Goal: Information Seeking & Learning: Learn about a topic

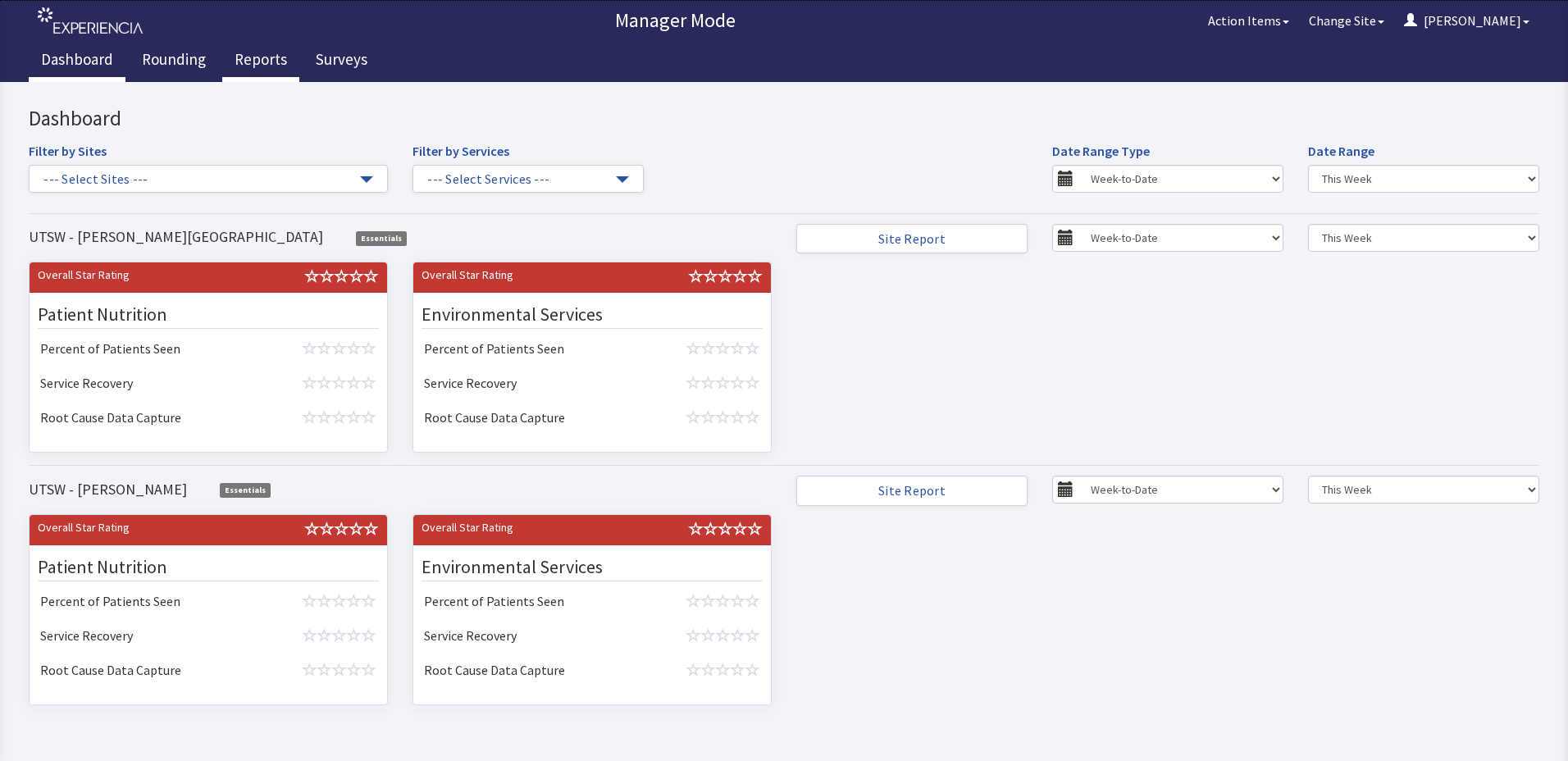
click at [256, 65] on link "Reports" at bounding box center [261, 62] width 77 height 41
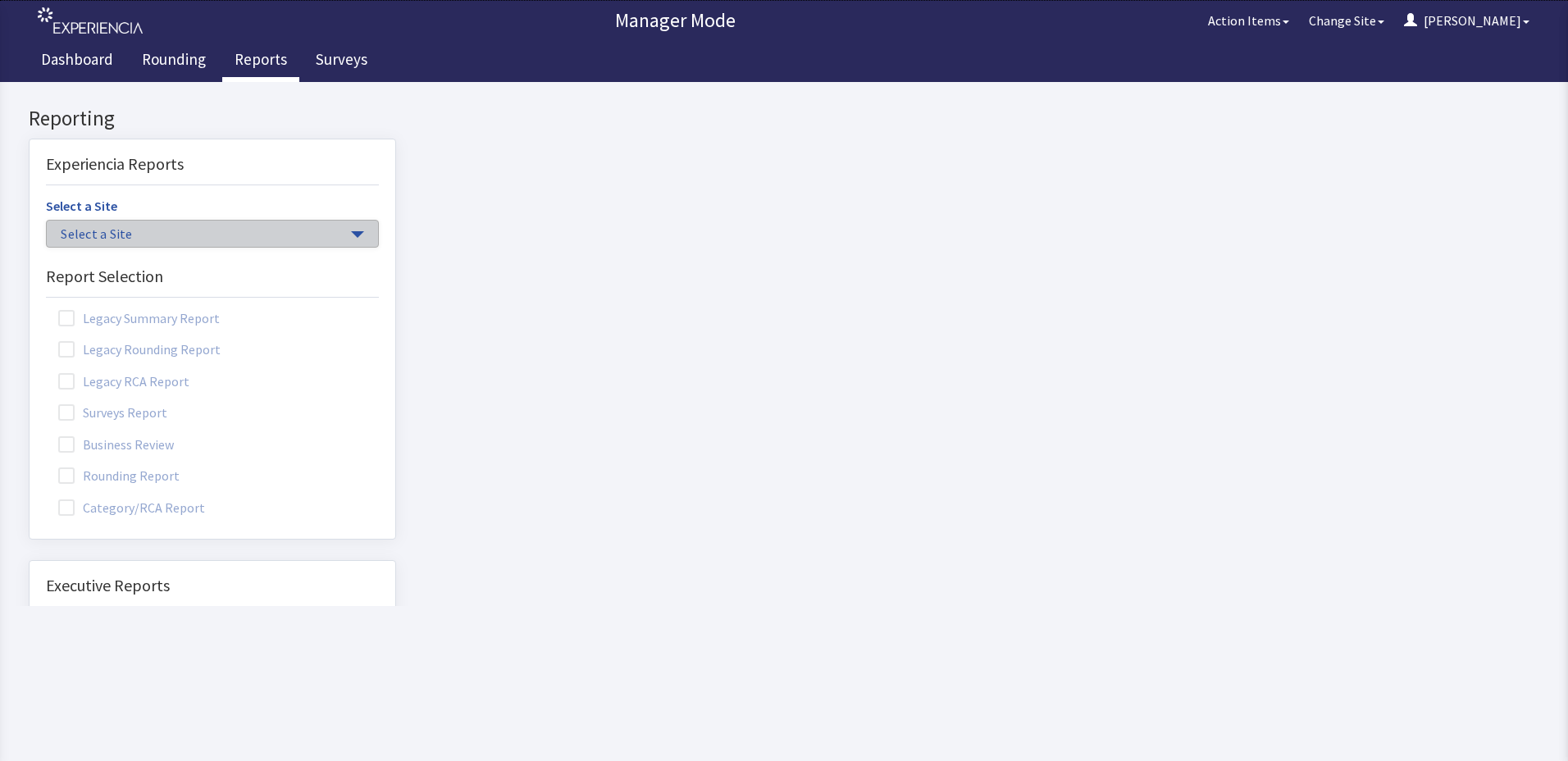
click at [132, 230] on span "Select a Site" at bounding box center [204, 234] width 287 height 19
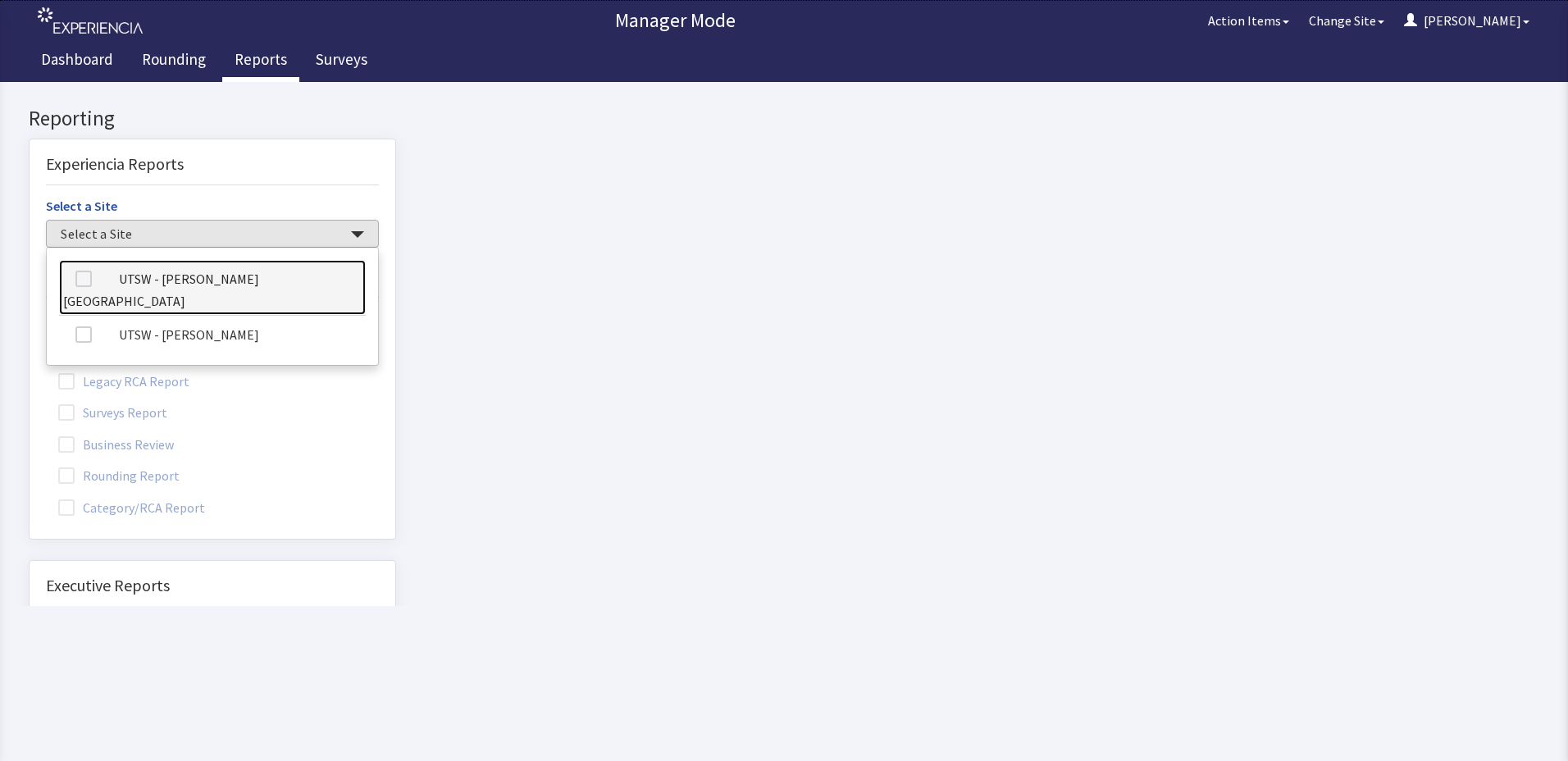
click at [160, 278] on link "UTSW - [PERSON_NAME][GEOGRAPHIC_DATA]" at bounding box center [213, 287] width 307 height 56
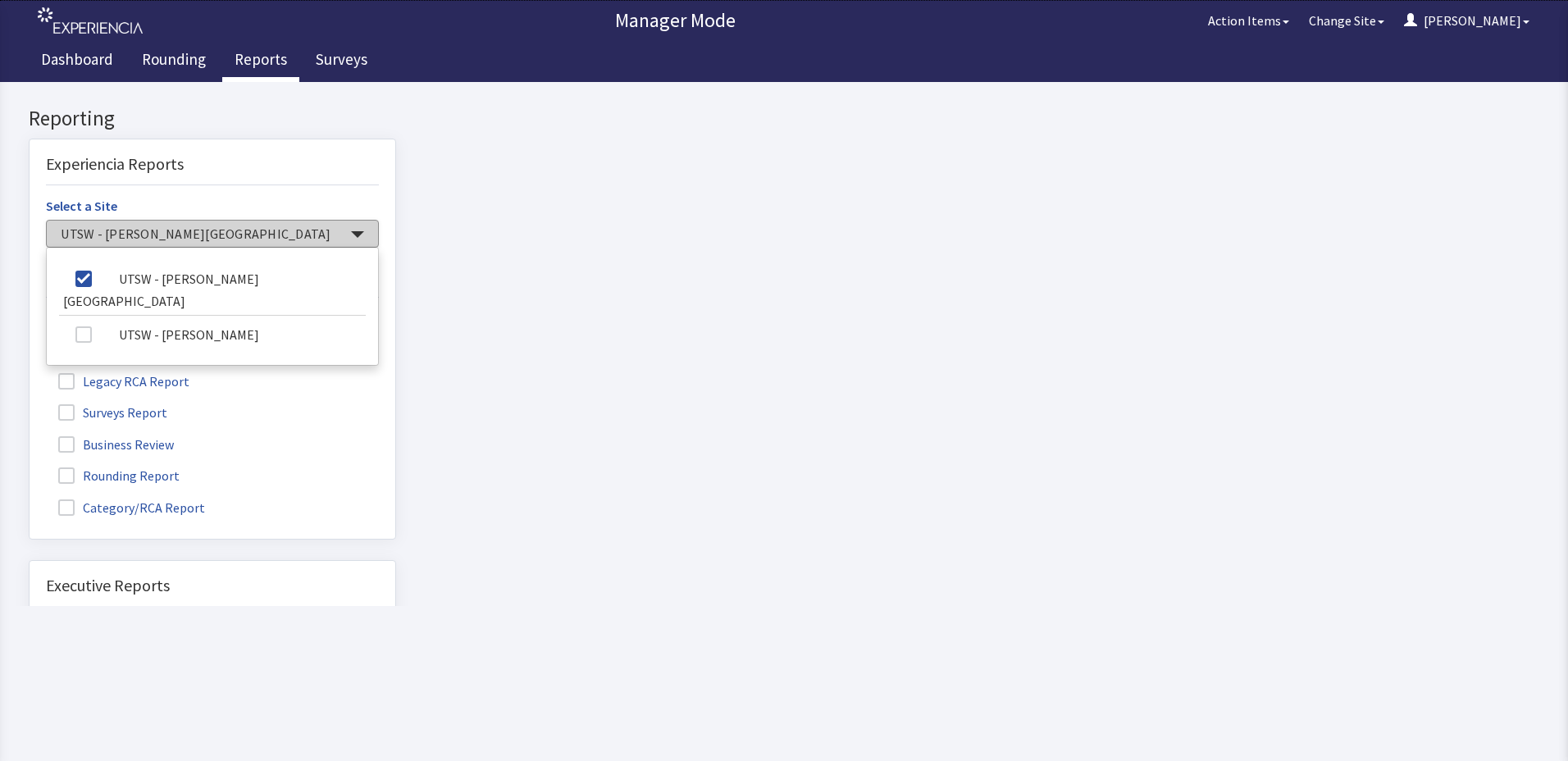
click at [351, 222] on button "UTSW - [PERSON_NAME][GEOGRAPHIC_DATA]" at bounding box center [213, 233] width 333 height 28
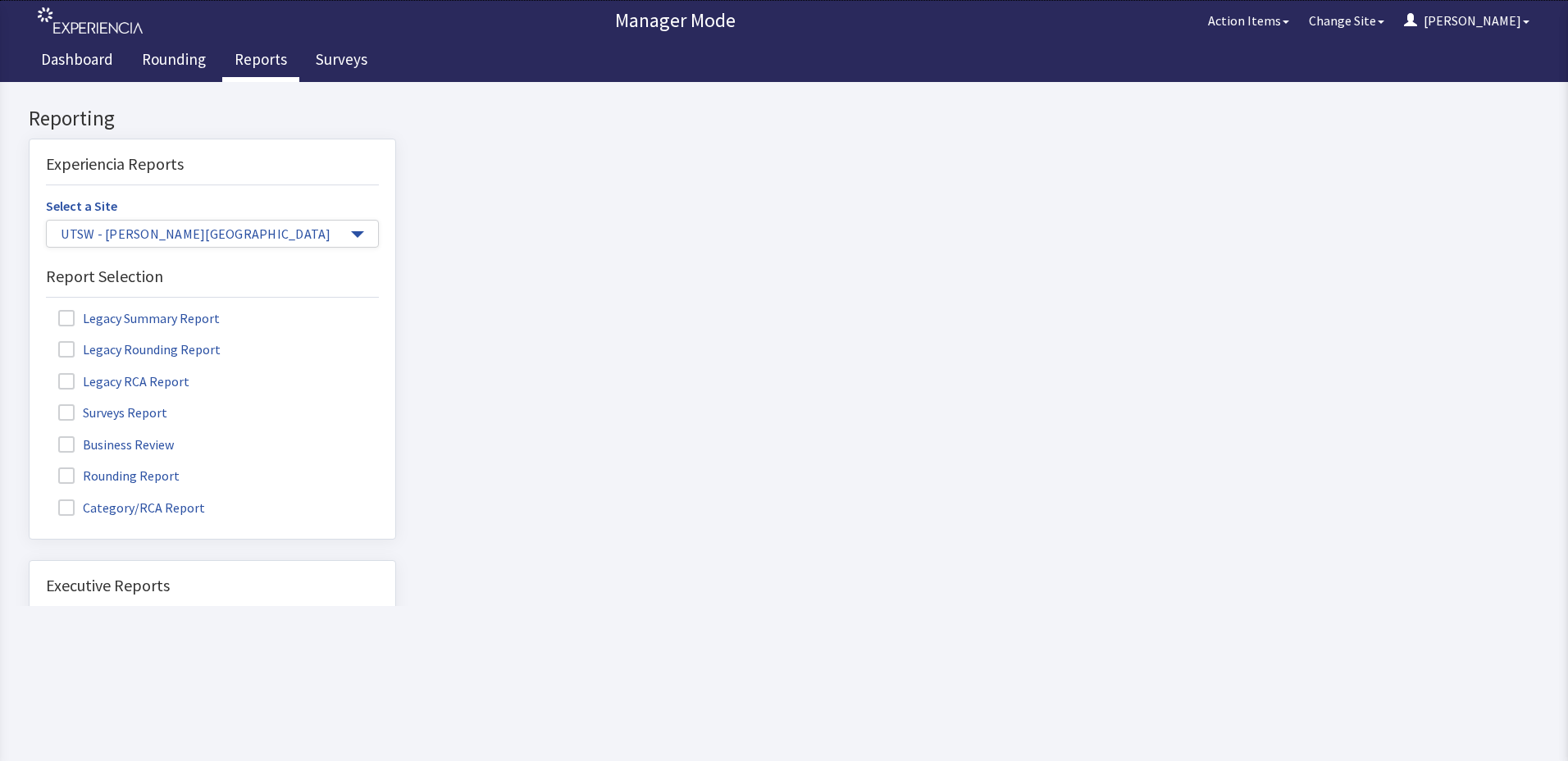
click at [129, 470] on label "Rounding Report" at bounding box center [121, 474] width 150 height 21
click at [29, 466] on input "Rounding Report" at bounding box center [29, 466] width 0 height 0
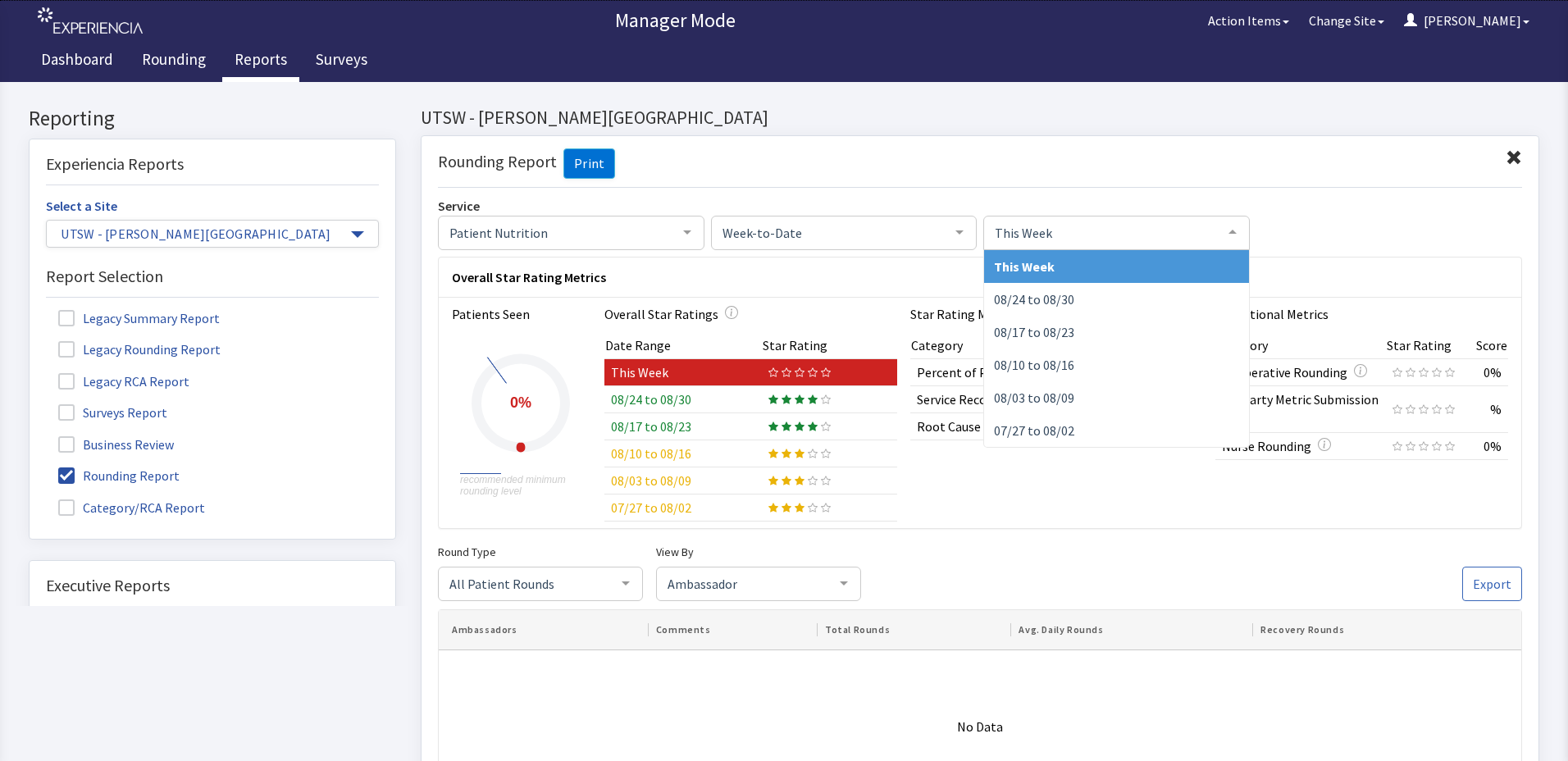
click at [1012, 237] on span "This Week" at bounding box center [1103, 231] width 225 height 18
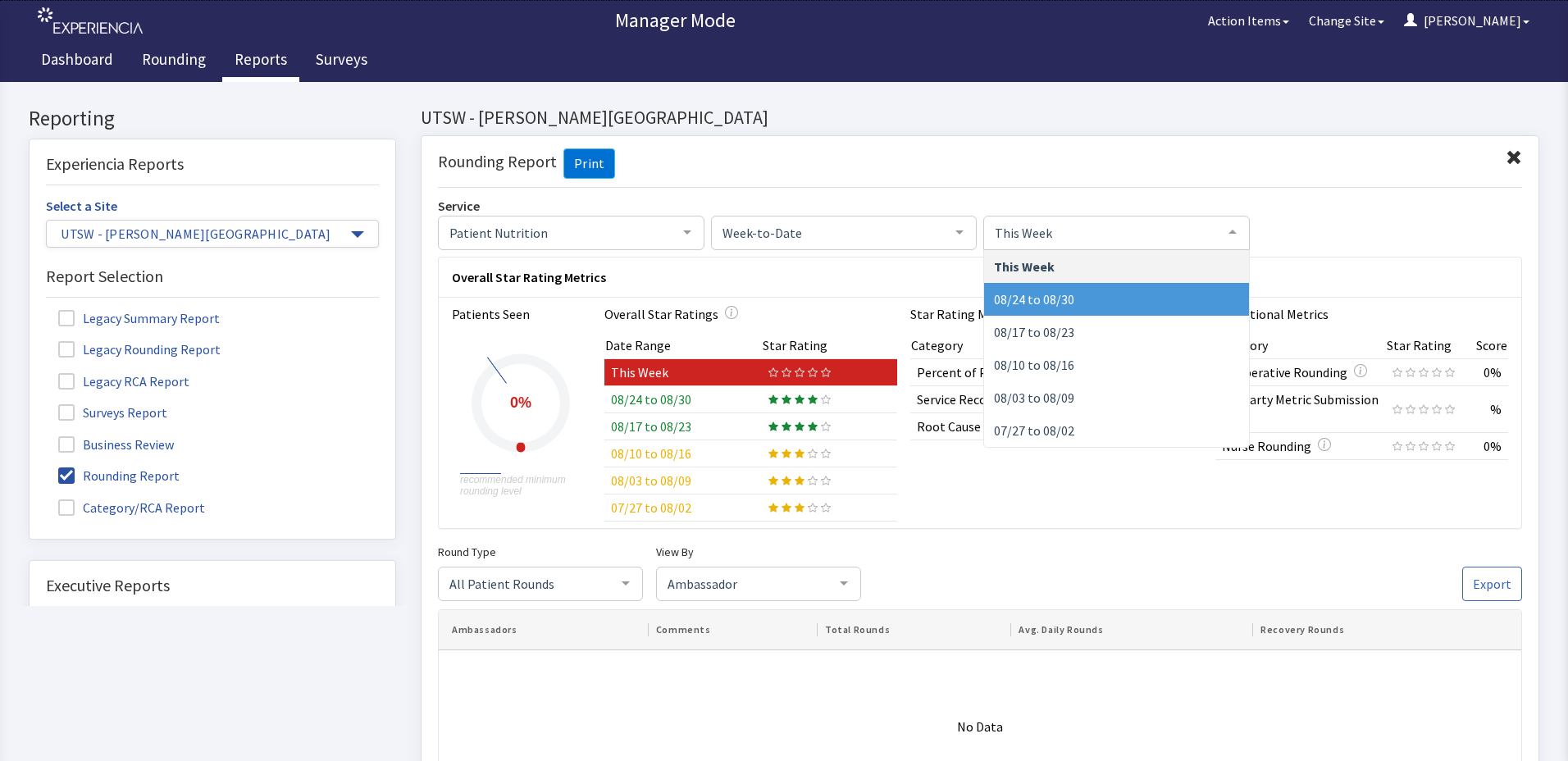
click at [1016, 307] on span "08/24 to 08/30" at bounding box center [1034, 299] width 81 height 16
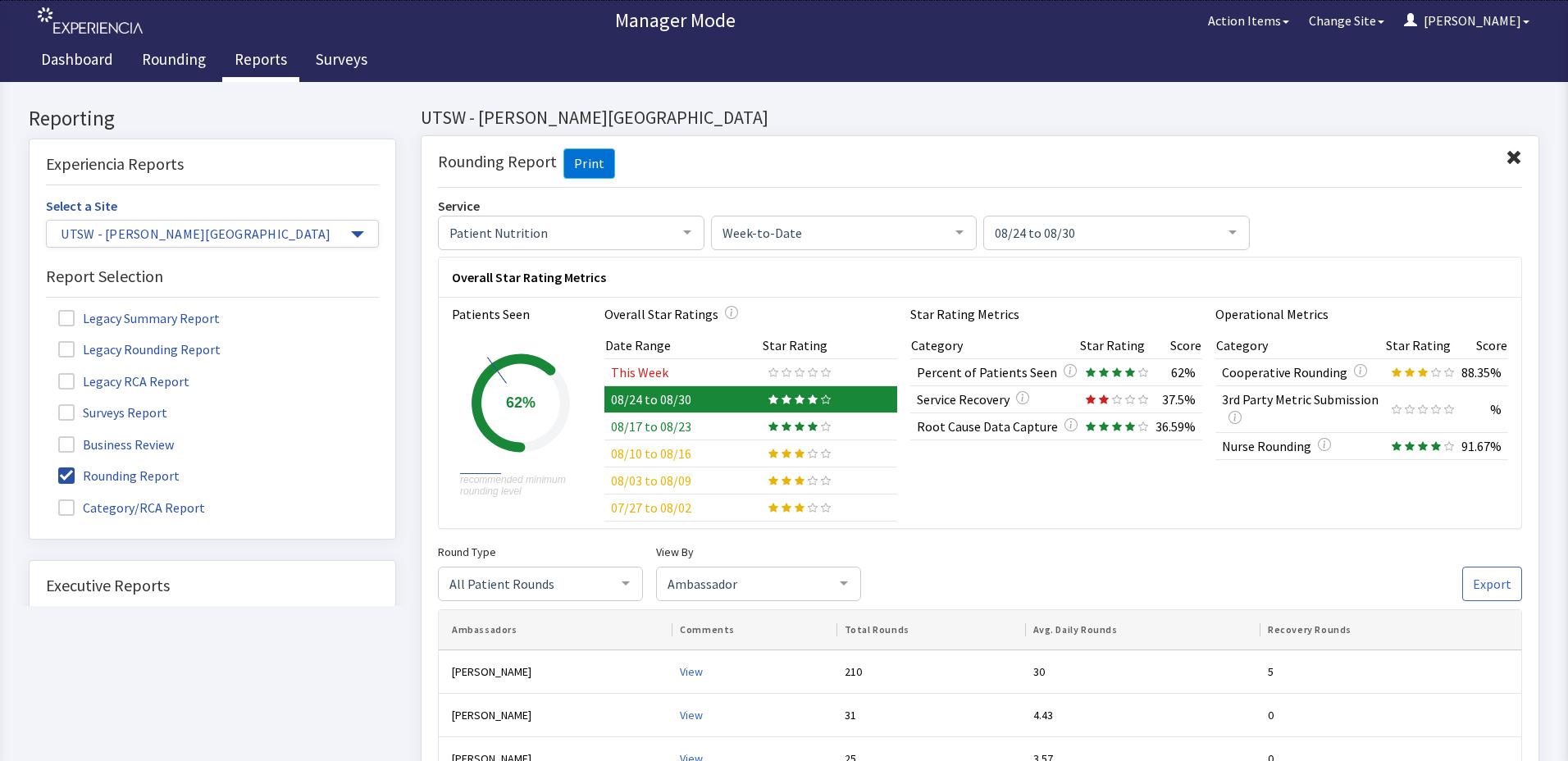
click at [856, 585] on div at bounding box center [844, 583] width 33 height 31
click at [748, 714] on span "Comments" at bounding box center [758, 716] width 203 height 33
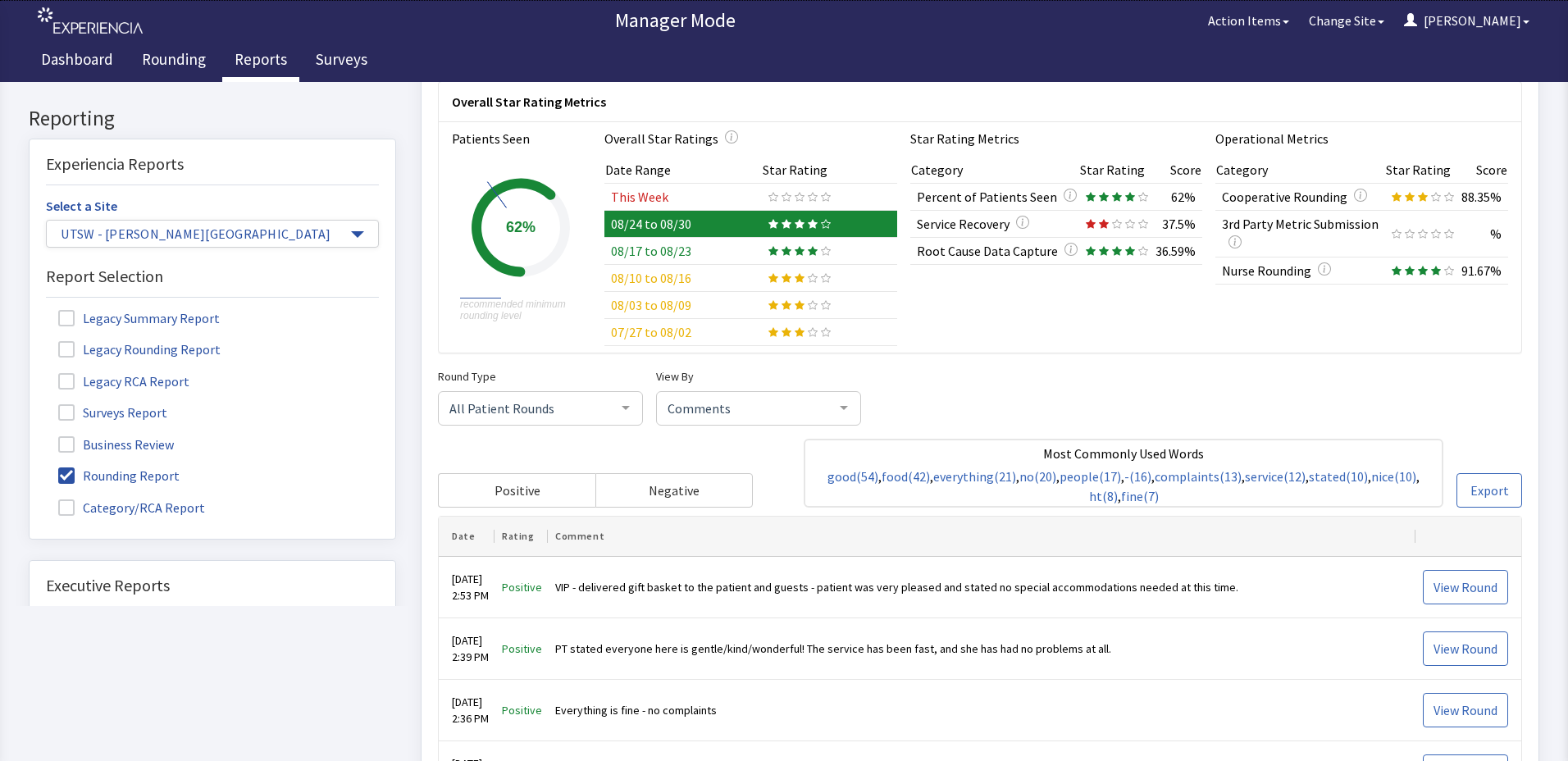
scroll to position [328, 0]
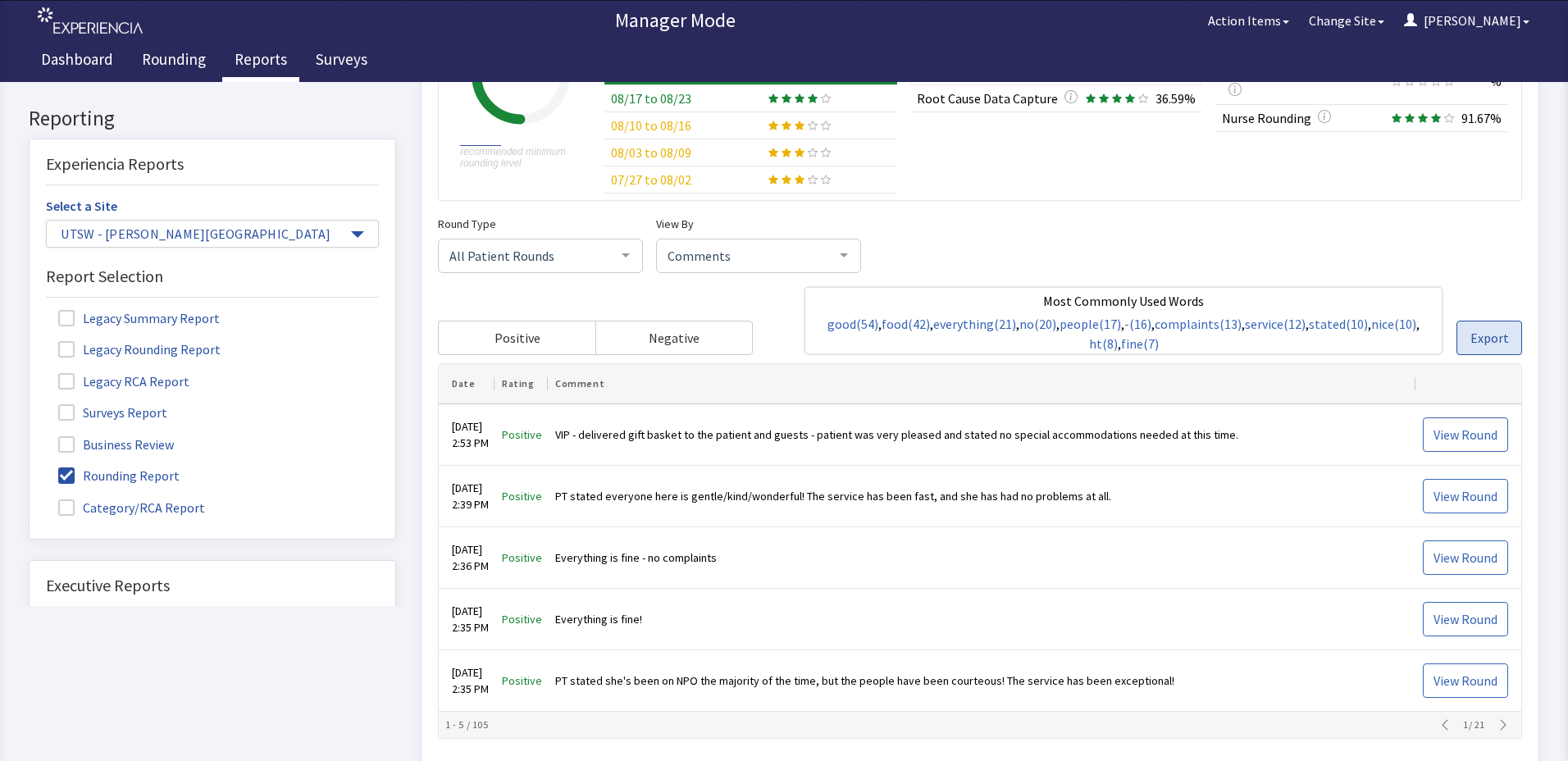
drag, startPoint x: 1954, startPoint y: 123, endPoint x: 1483, endPoint y: 348, distance: 522.0
click at [1483, 348] on span "Export" at bounding box center [1489, 339] width 39 height 20
click at [1493, 319] on div "Most Commonly Used Words good (54) , food (42) , everything (21) , no (20) , pe…" at bounding box center [1162, 321] width 718 height 69
click at [1488, 330] on span "Export" at bounding box center [1489, 339] width 39 height 20
drag, startPoint x: 1488, startPoint y: 325, endPoint x: 1490, endPoint y: 333, distance: 8.2
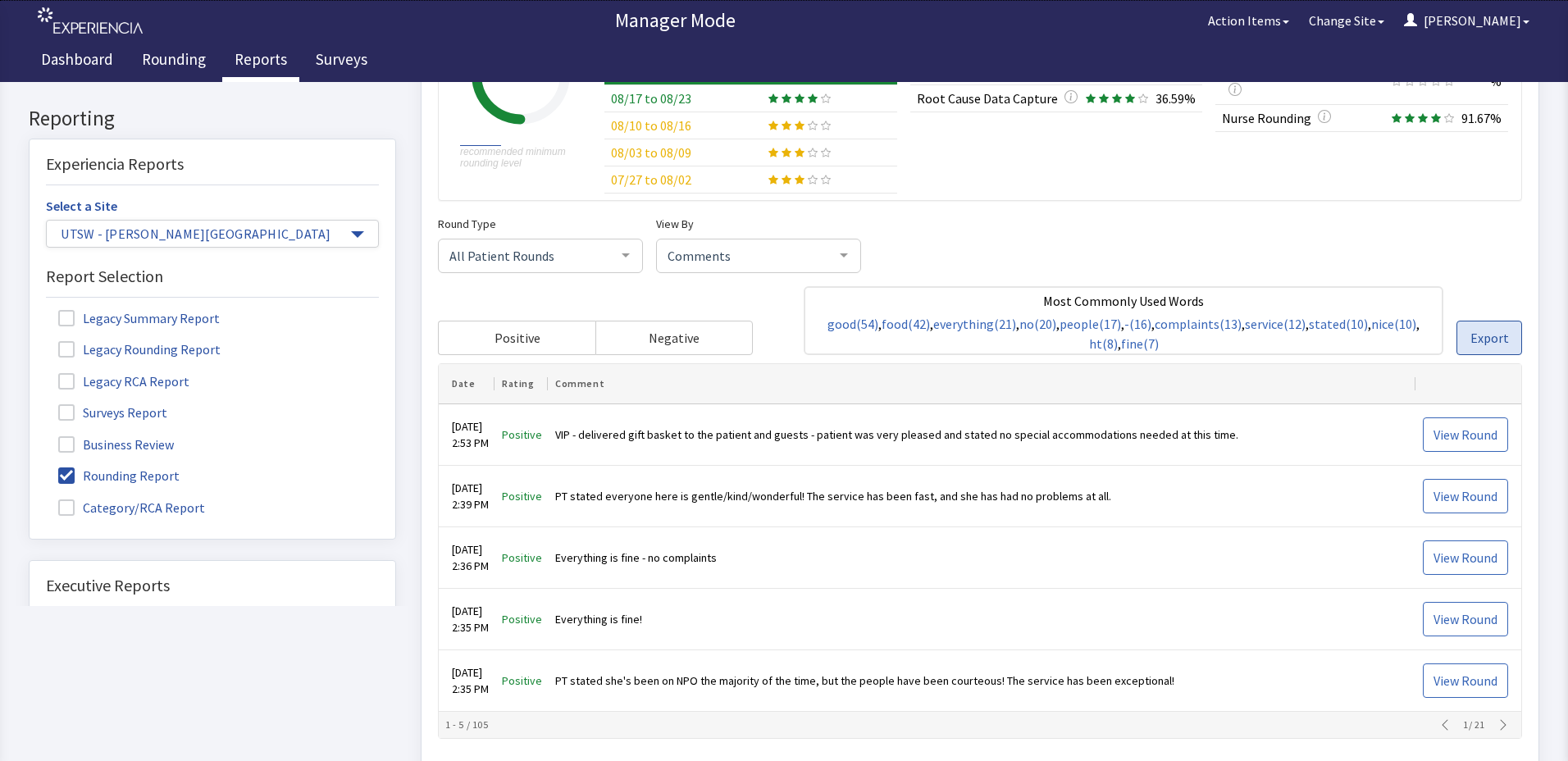
click at [1490, 333] on button "Export" at bounding box center [1489, 339] width 66 height 34
click at [1490, 343] on span "Export" at bounding box center [1489, 339] width 39 height 20
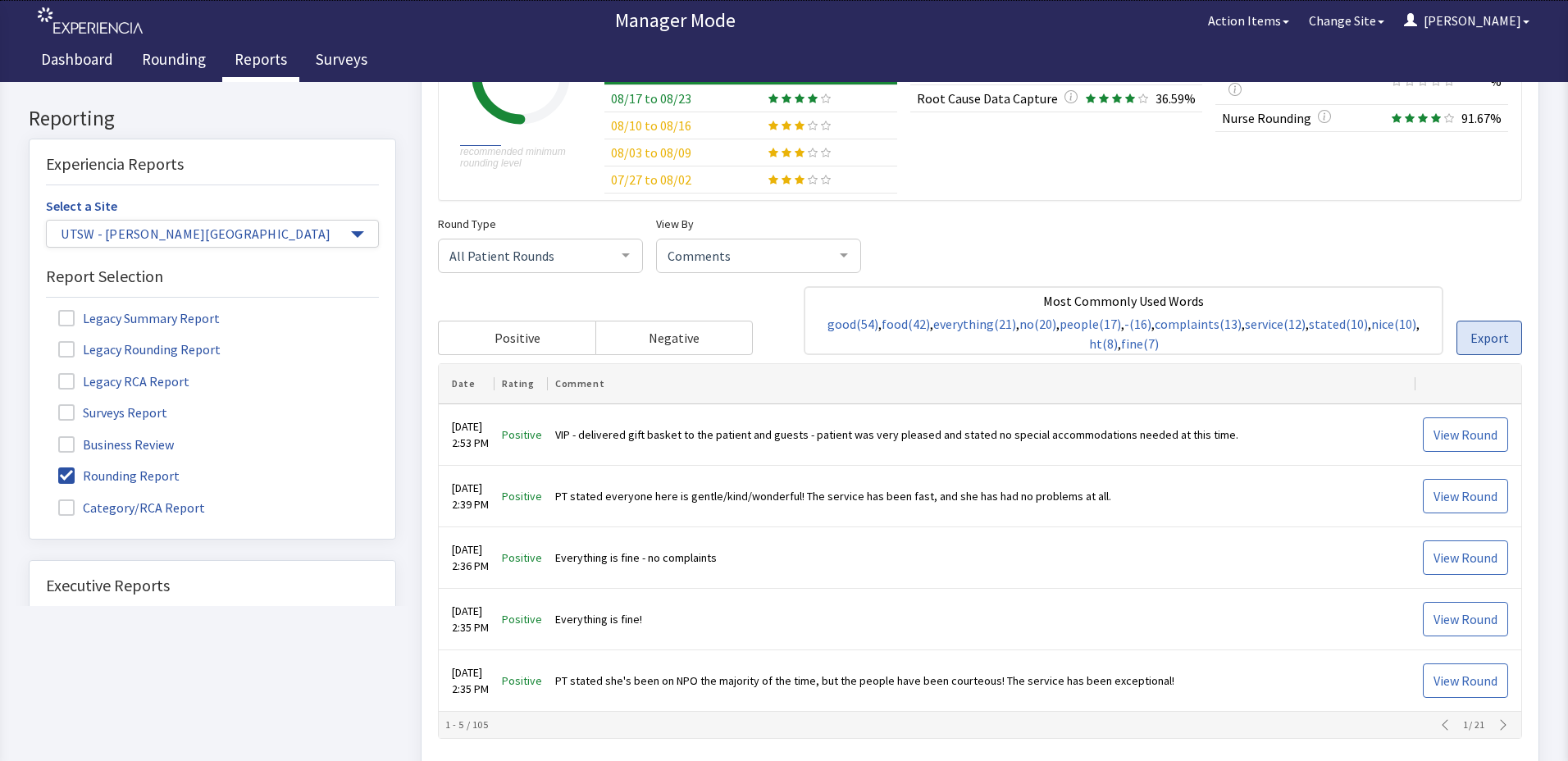
click at [1490, 343] on span "Export" at bounding box center [1489, 339] width 39 height 20
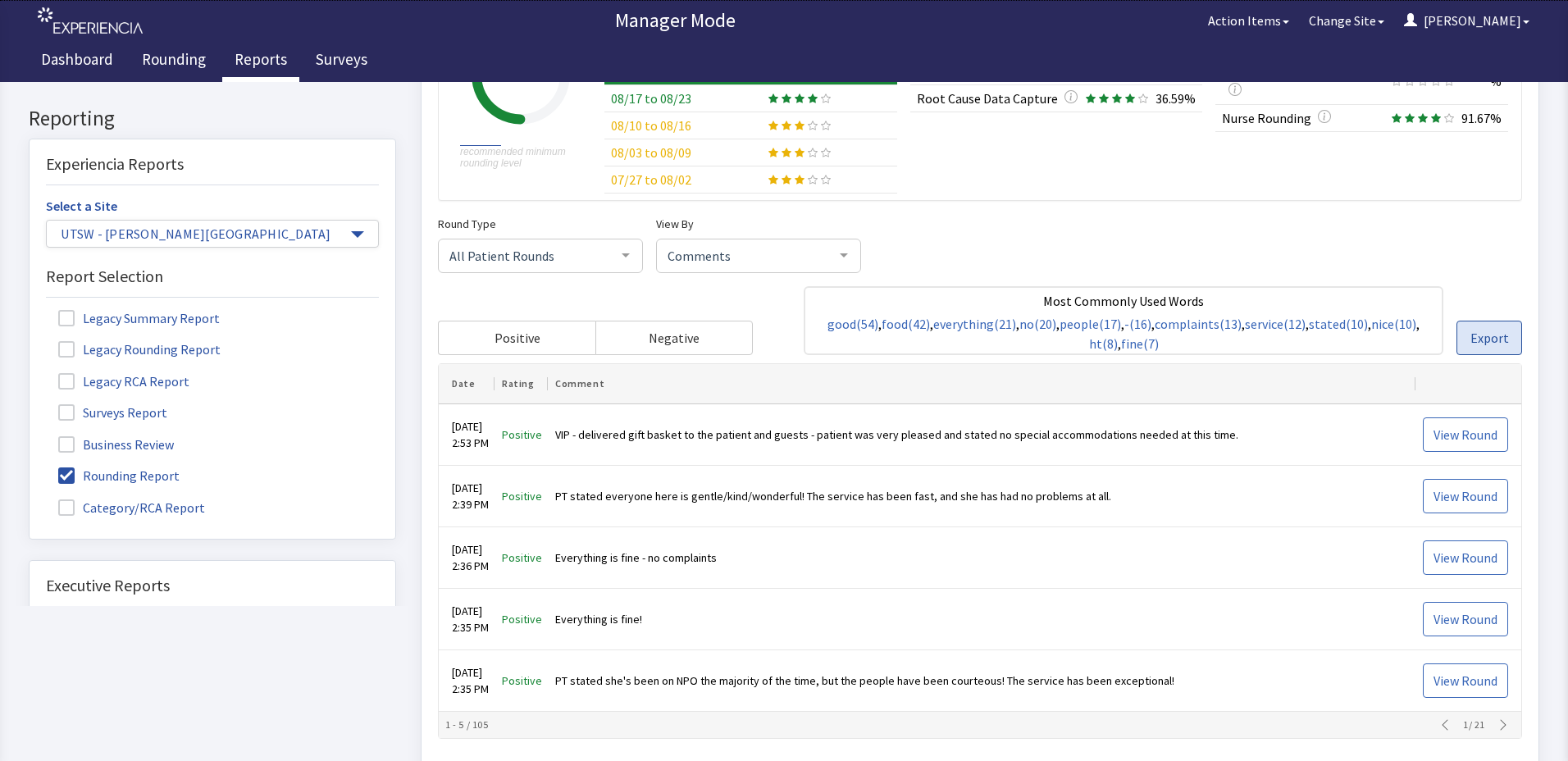
click at [1490, 343] on span "Export" at bounding box center [1489, 339] width 39 height 20
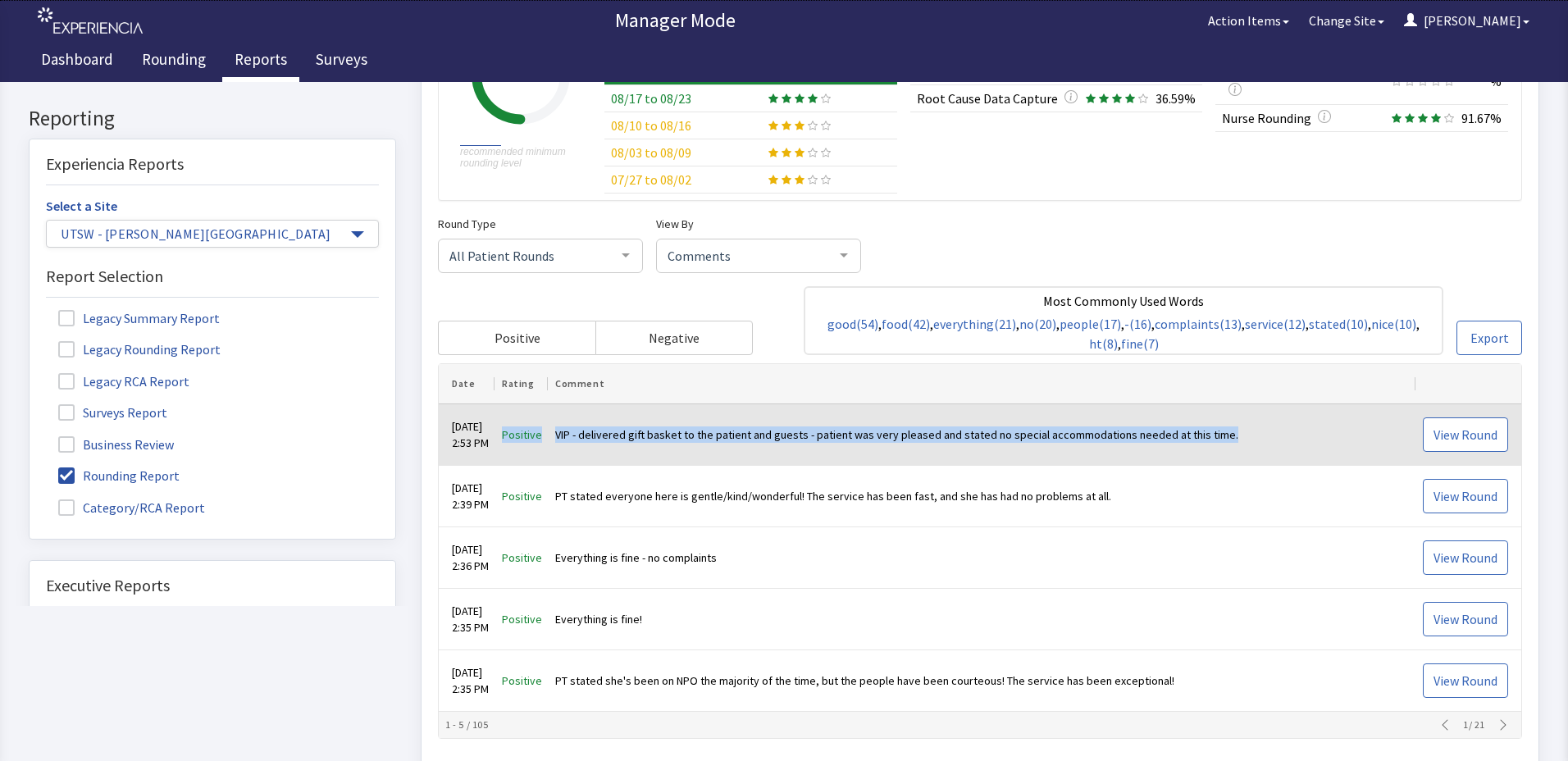
drag, startPoint x: 526, startPoint y: 434, endPoint x: 1255, endPoint y: 438, distance: 729.0
click at [1255, 438] on tr "[DATE] 2:53 PM Positive VIP - delivered gift basket to the patient and guests -…" at bounding box center [980, 436] width 1083 height 62
copy tr "Positive VIP - delivered gift basket to the patient and guests - patient was ve…"
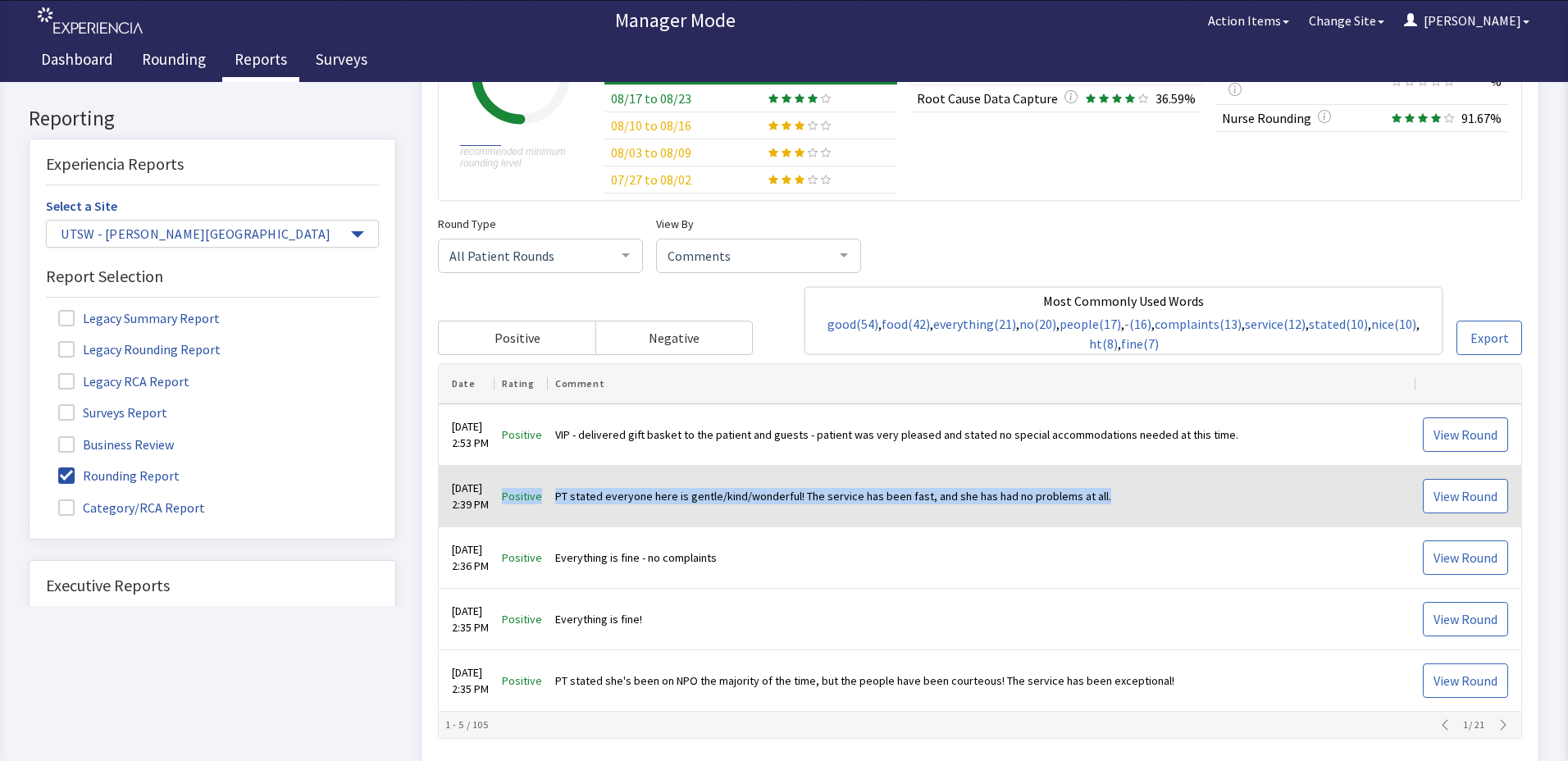
drag, startPoint x: 522, startPoint y: 497, endPoint x: 1137, endPoint y: 496, distance: 615.0
click at [1137, 496] on tr "[DATE] 2:39 PM Positive PT stated everyone here is gentle/kind/wonderful! The s…" at bounding box center [980, 497] width 1083 height 62
drag, startPoint x: 1137, startPoint y: 496, endPoint x: 1028, endPoint y: 499, distance: 109.0
copy tr "Positive PT stated everyone here is gentle/kind/wonderful! The service has been…"
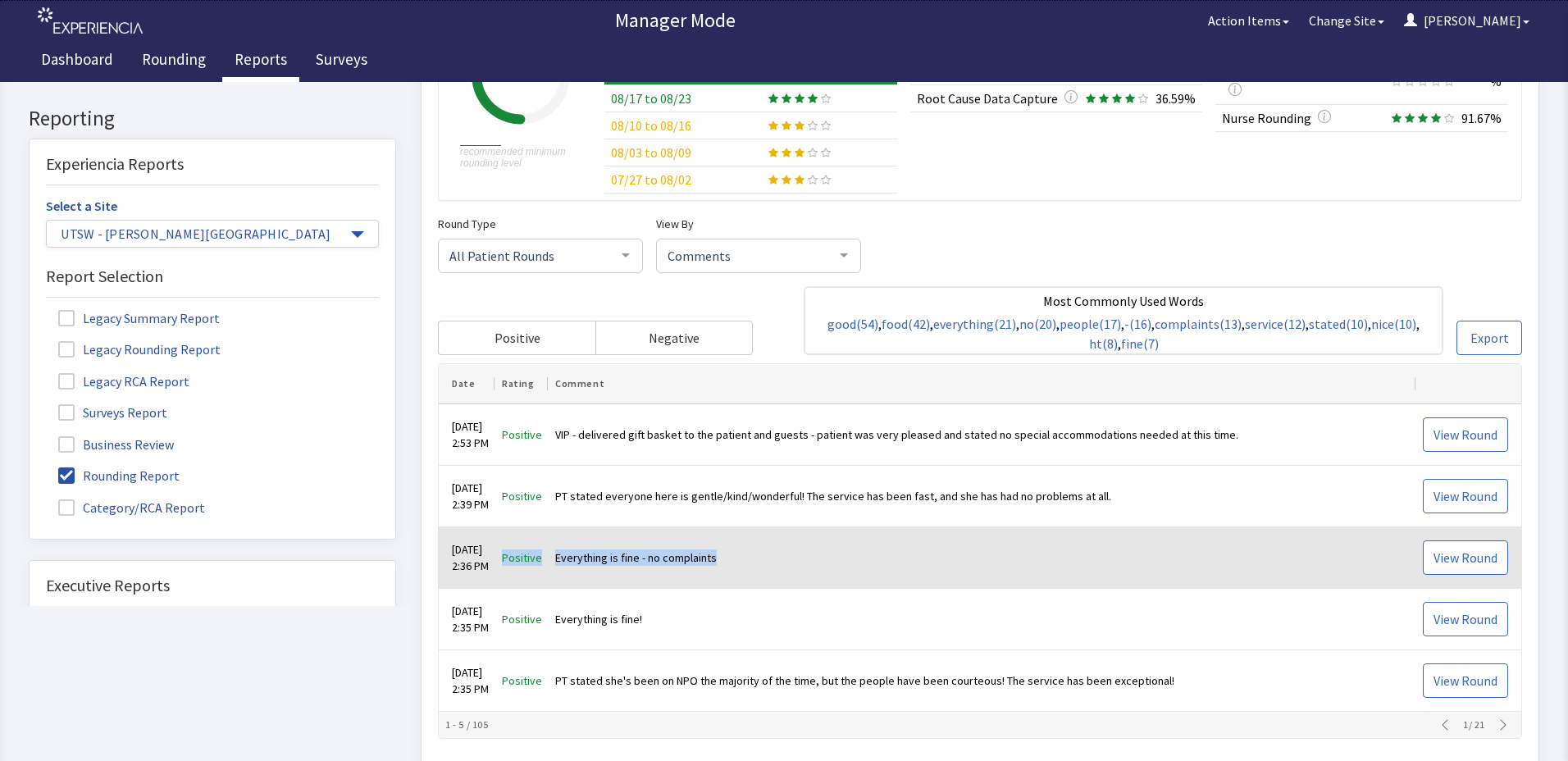
drag, startPoint x: 520, startPoint y: 556, endPoint x: 802, endPoint y: 560, distance: 282.0
click at [802, 560] on tr "[DATE] 2:36 PM Positive Everything is fine - no complaints View Round" at bounding box center [980, 559] width 1083 height 62
drag, startPoint x: 802, startPoint y: 560, endPoint x: 675, endPoint y: 560, distance: 127.0
copy tr "Positive Everything is fine - no complaints"
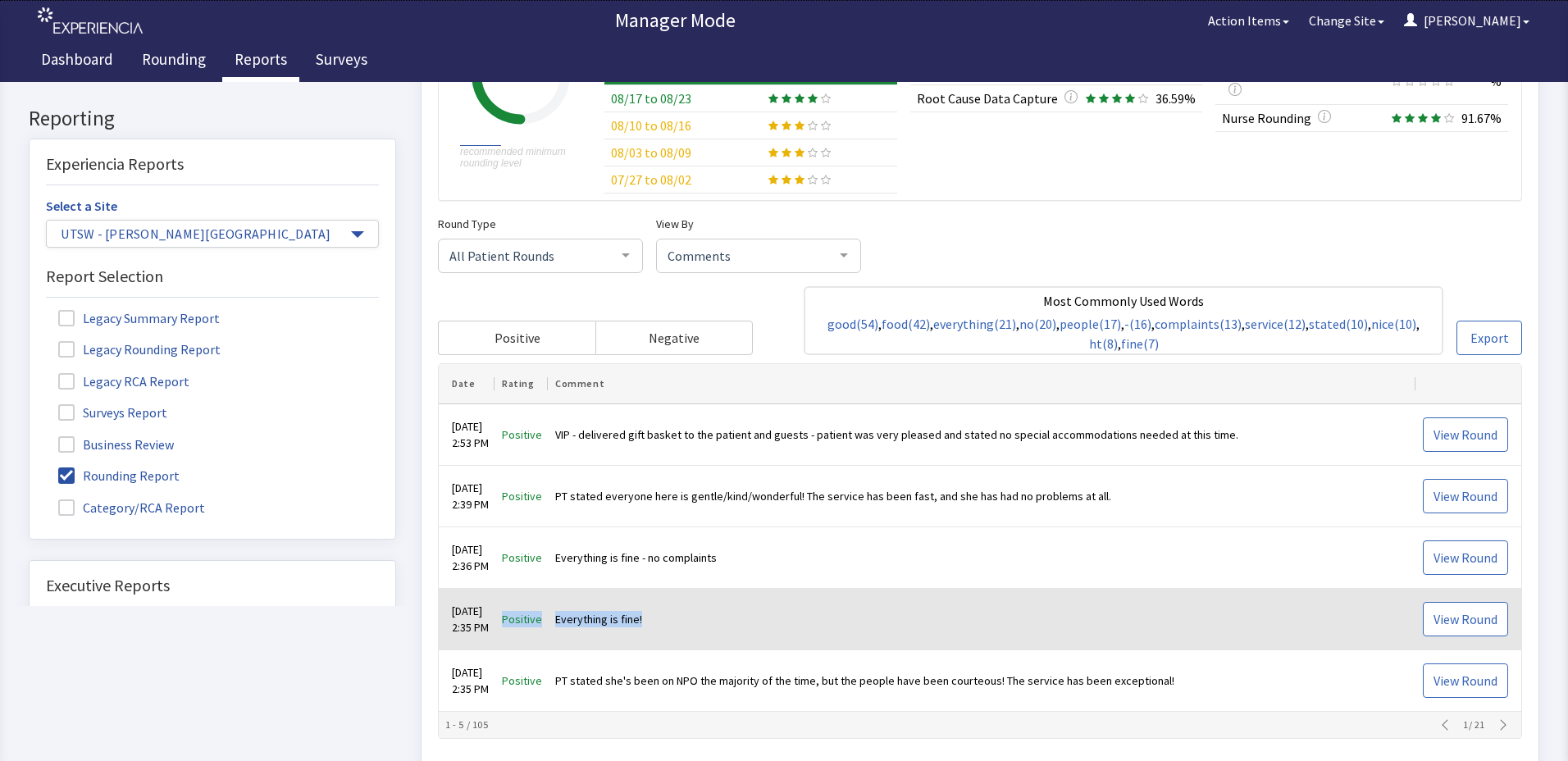
drag, startPoint x: 520, startPoint y: 620, endPoint x: 704, endPoint y: 608, distance: 184.4
click at [704, 608] on tr "[DATE] 2:35 PM Positive Everything is fine! View Round" at bounding box center [980, 620] width 1083 height 62
drag, startPoint x: 704, startPoint y: 608, endPoint x: 589, endPoint y: 621, distance: 115.7
copy tr "Positive Everything is fine!"
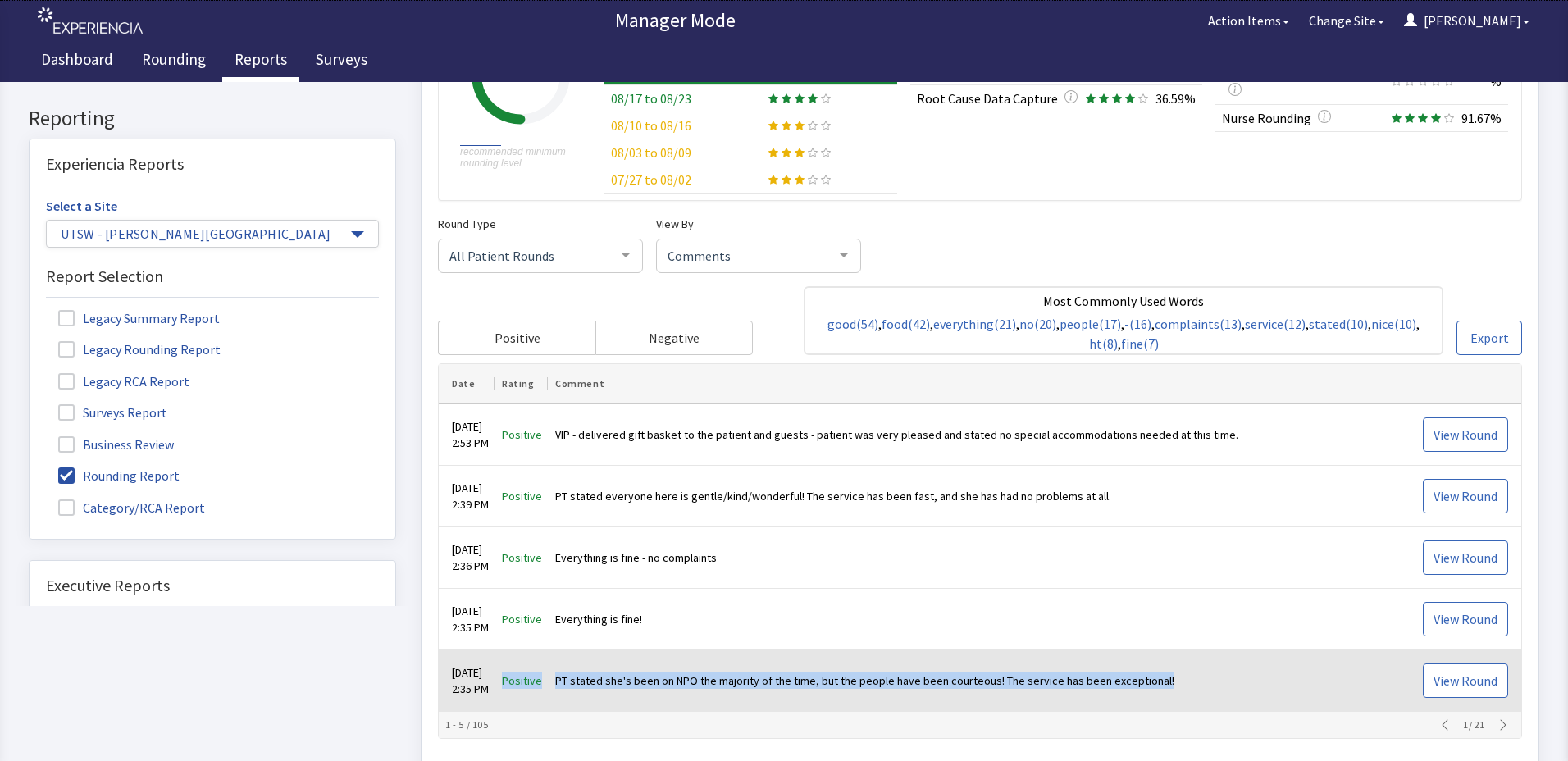
drag, startPoint x: 524, startPoint y: 680, endPoint x: 1187, endPoint y: 677, distance: 663.0
click at [1187, 677] on tr "[DATE] 2:35 PM Positive PT stated she's been on NPO the majority of the time, b…" at bounding box center [980, 682] width 1083 height 62
copy tr "Positive PT stated she's been on NPO the majority of the time, but the people h…"
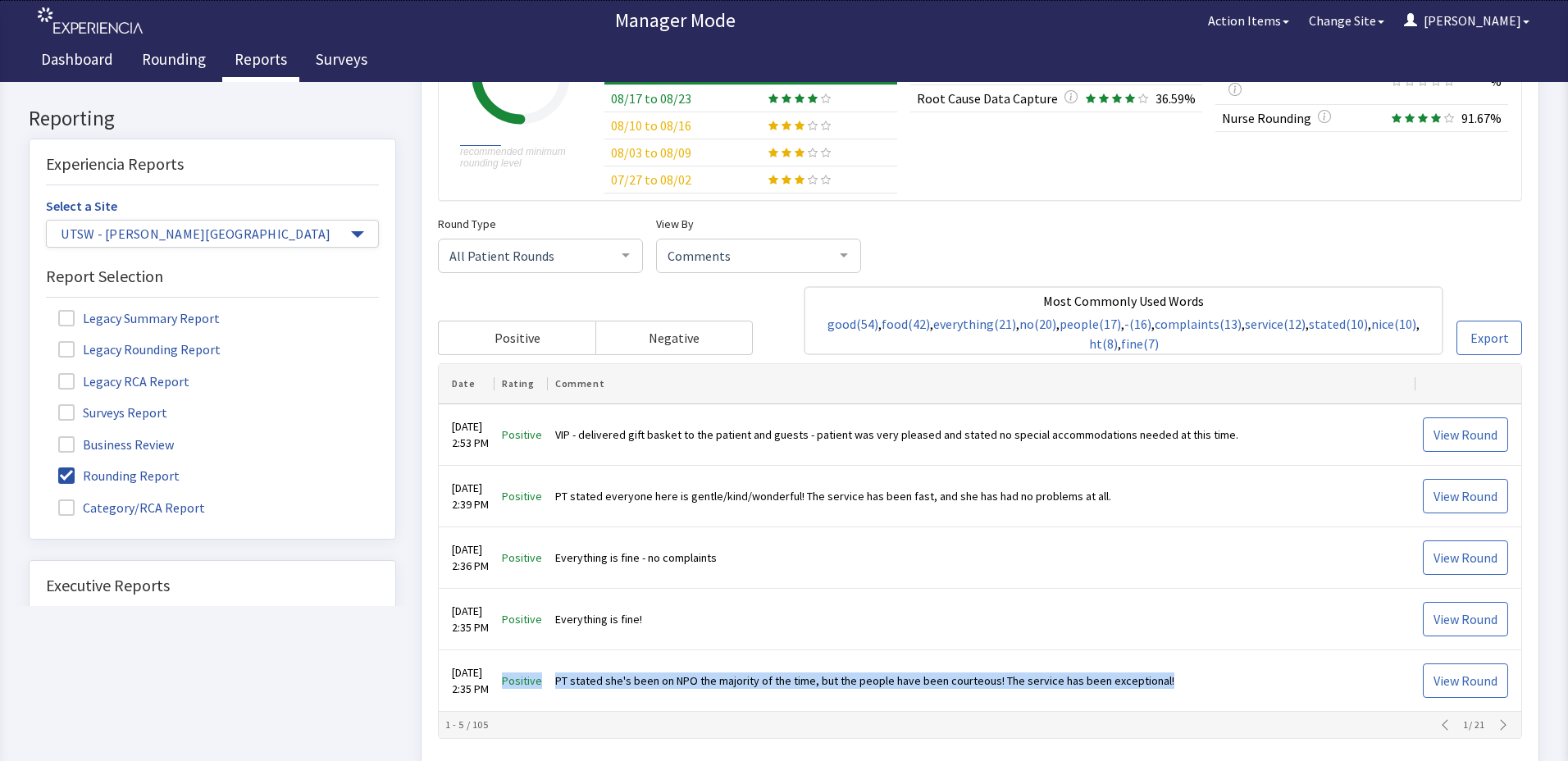
click at [1500, 727] on icon "button" at bounding box center [1503, 725] width 6 height 10
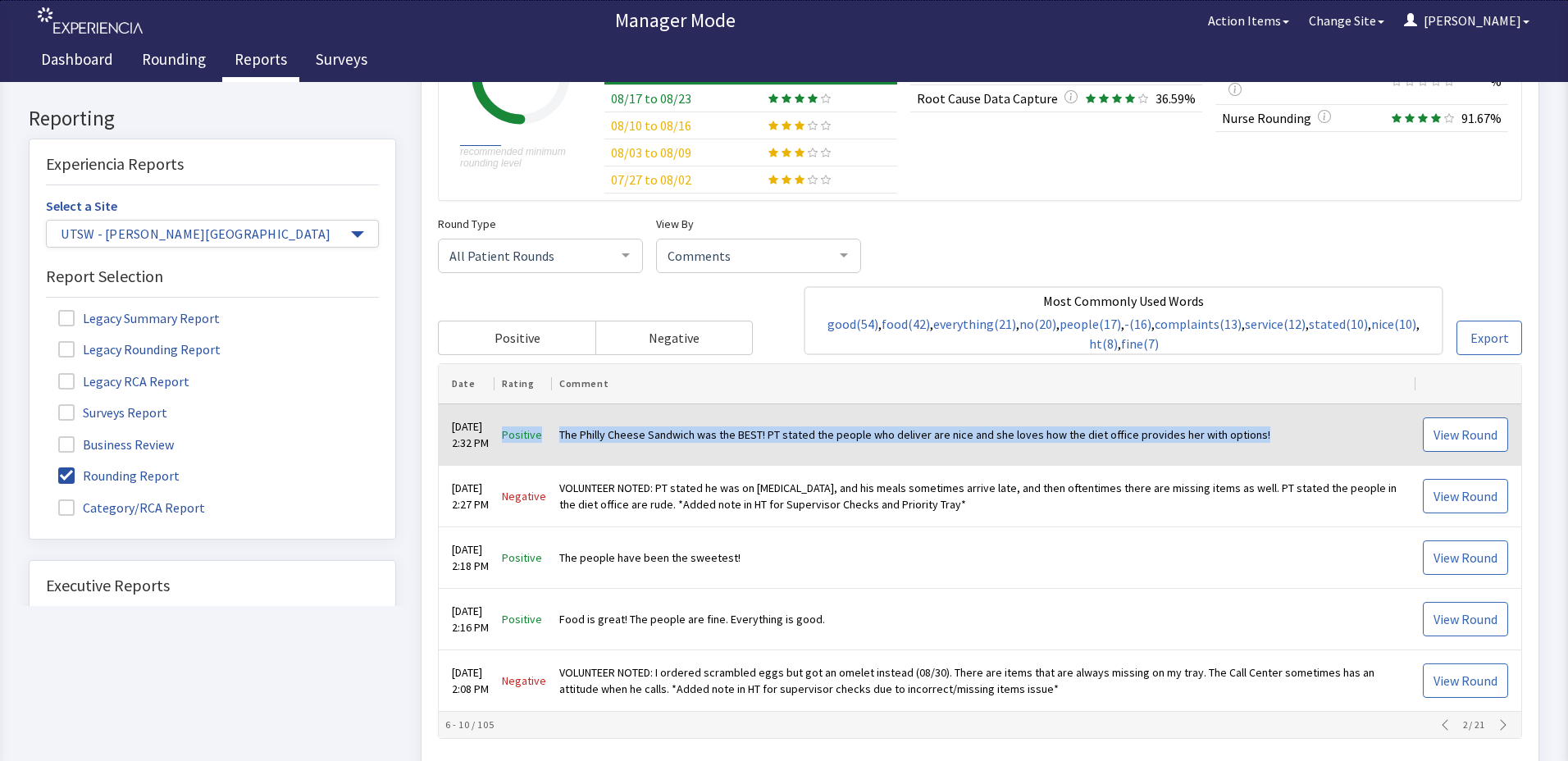
drag, startPoint x: 521, startPoint y: 435, endPoint x: 1273, endPoint y: 423, distance: 752.1
click at [1273, 423] on tr "[DATE] 2:32 PM Positive The Philly Cheese Sandwich was the BEST! PT stated the …" at bounding box center [980, 436] width 1083 height 62
drag, startPoint x: 1273, startPoint y: 423, endPoint x: 1214, endPoint y: 432, distance: 59.7
copy tr "Positive The Philly Cheese Sandwich was the BEST! PT stated the people who deli…"
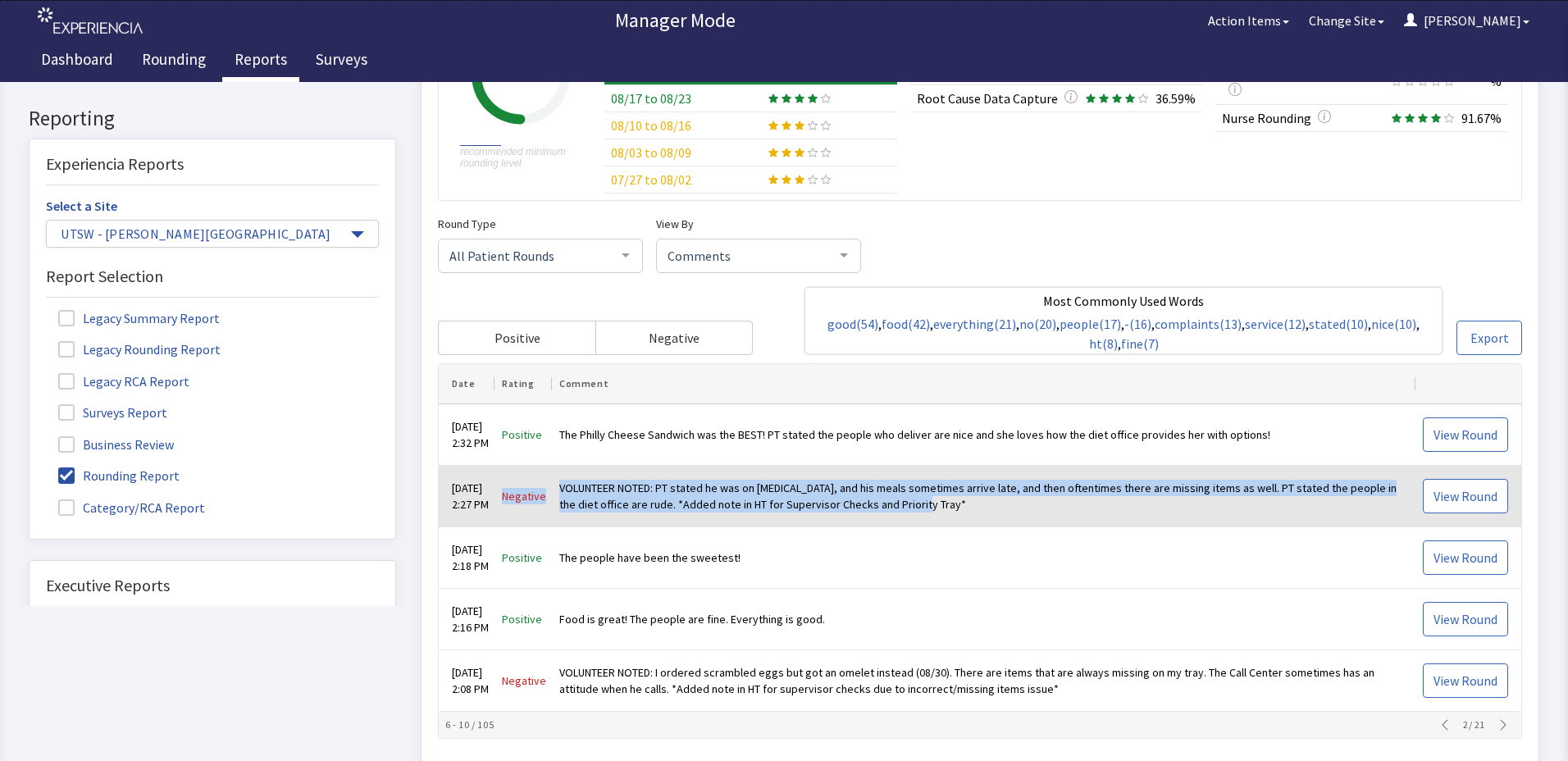
drag, startPoint x: 522, startPoint y: 494, endPoint x: 941, endPoint y: 511, distance: 419.3
click at [941, 511] on tr "[DATE] 2:27 PM Negative VOLUNTEER NOTED: PT stated he was on [MEDICAL_DATA], an…" at bounding box center [980, 497] width 1083 height 62
drag, startPoint x: 941, startPoint y: 511, endPoint x: 913, endPoint y: 500, distance: 30.1
copy tr "Negative VOLUNTEER NOTED: PT stated he was on [MEDICAL_DATA], and his meals som…"
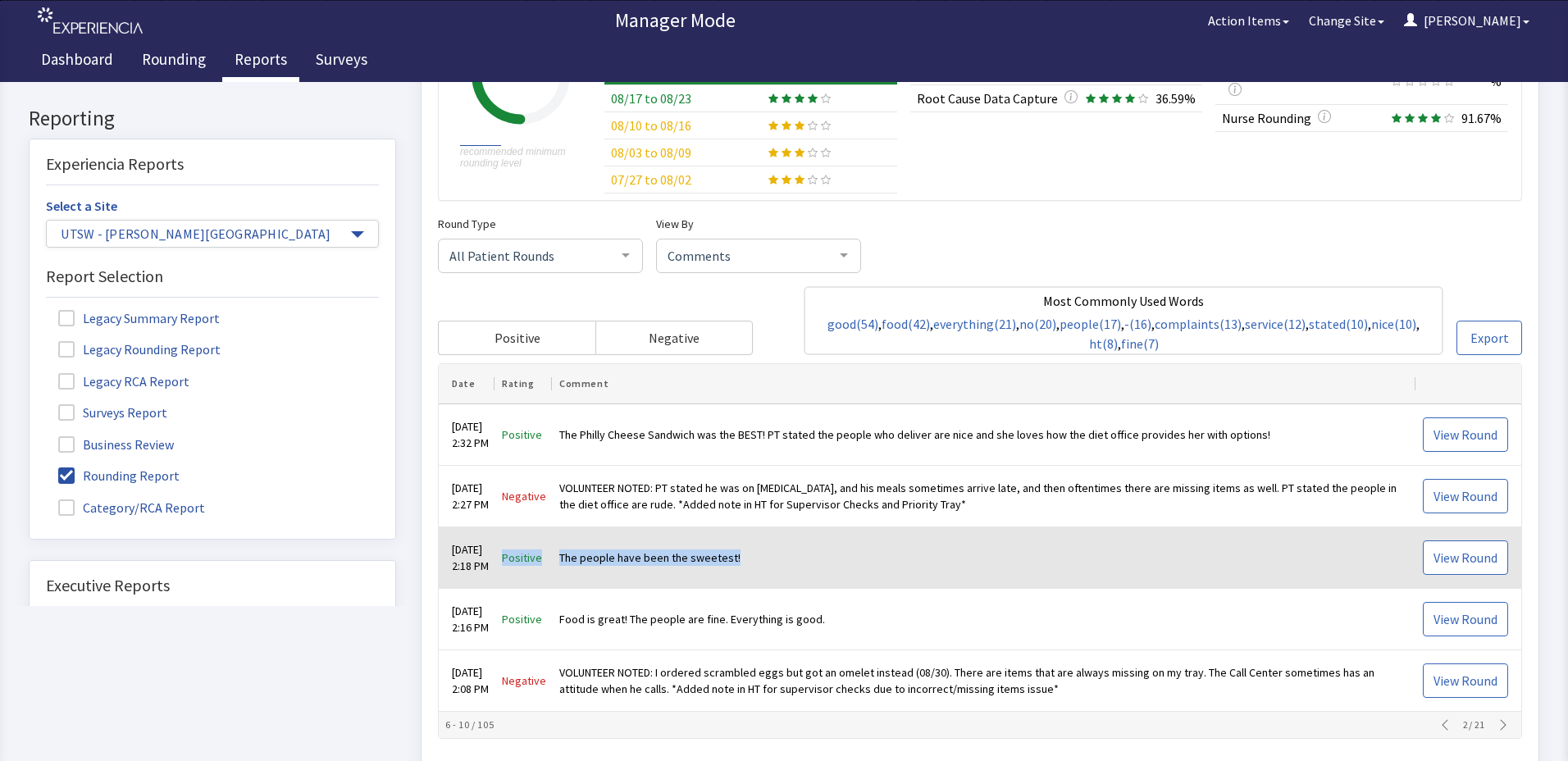
drag, startPoint x: 520, startPoint y: 556, endPoint x: 759, endPoint y: 557, distance: 239.0
click at [759, 557] on tr "[DATE] 2:18 PM Positive The people have been the sweetest! View Round" at bounding box center [980, 559] width 1083 height 62
drag, startPoint x: 759, startPoint y: 557, endPoint x: 742, endPoint y: 555, distance: 17.1
copy tr "Positive The people have been the sweetest!"
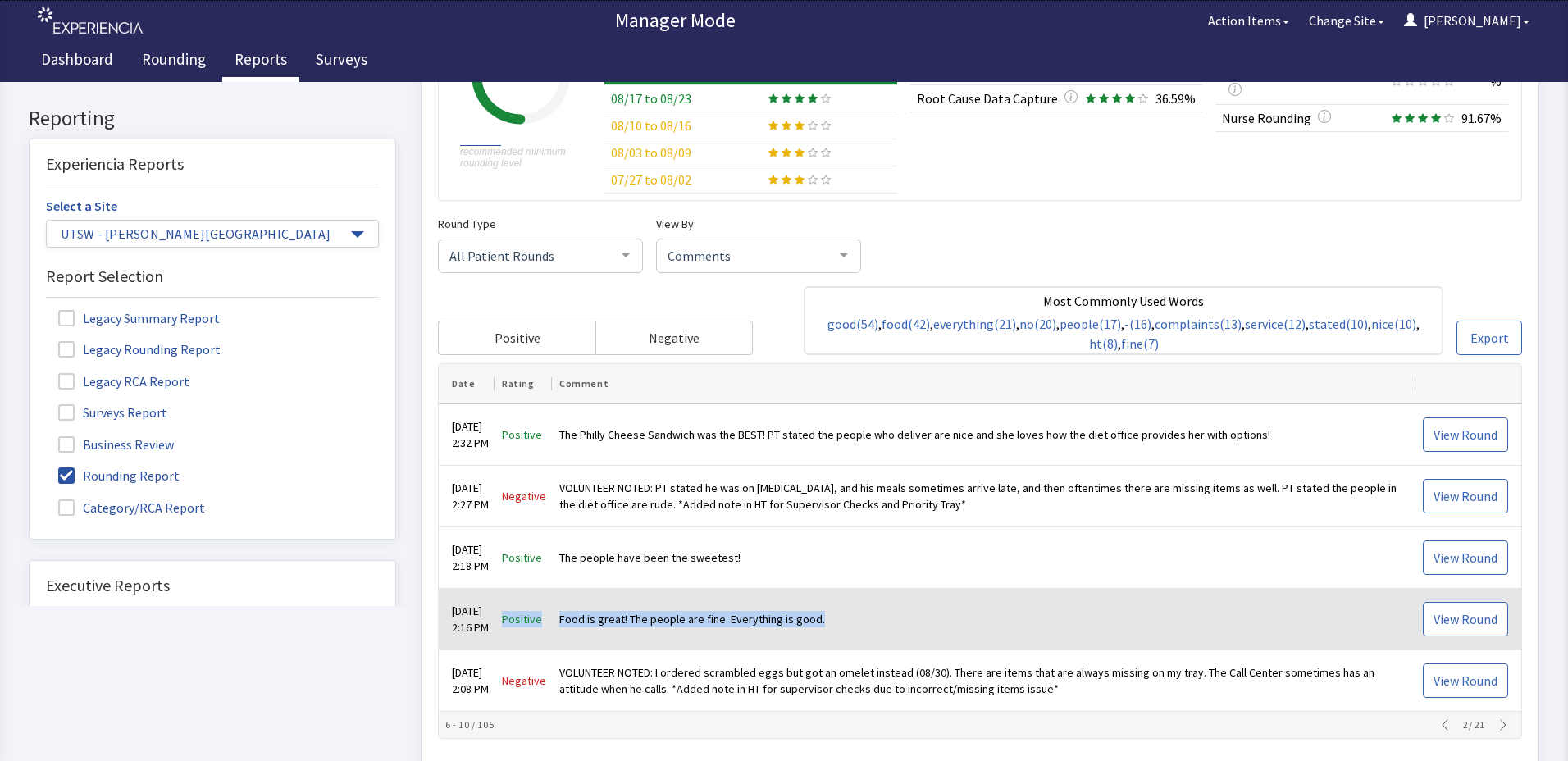
drag, startPoint x: 521, startPoint y: 617, endPoint x: 854, endPoint y: 615, distance: 333.0
click at [854, 615] on tr "[DATE] 2:16 PM Positive Food is great! The people are fine. Everything is good.…" at bounding box center [980, 620] width 1083 height 62
